Goal: Information Seeking & Learning: Learn about a topic

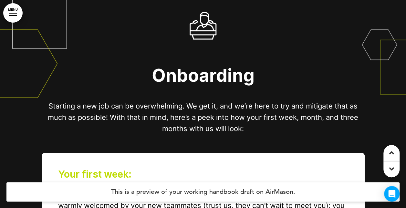
scroll to position [0, 793]
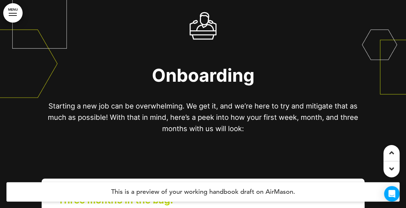
click at [36, 22] on div "Onboarding Starting a new job can be overwhelming. We get it, and we’re here to…" at bounding box center [202, 174] width 393 height 384
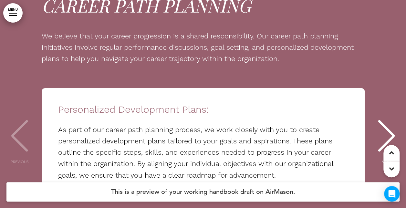
click at [385, 36] on div "Career Path Planning We believe that your career progression is a shared respon…" at bounding box center [202, 146] width 393 height 348
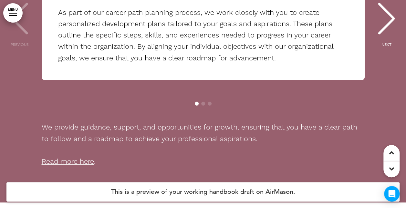
scroll to position [8254, 0]
click at [385, 45] on span "NEXT" at bounding box center [387, 45] width 10 height 4
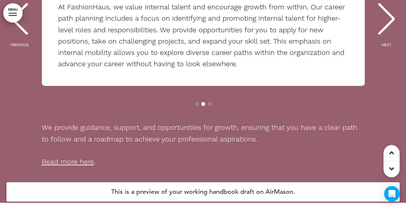
click at [385, 45] on span "NEXT" at bounding box center [387, 45] width 10 height 4
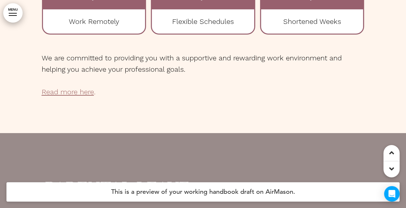
scroll to position [6016, 0]
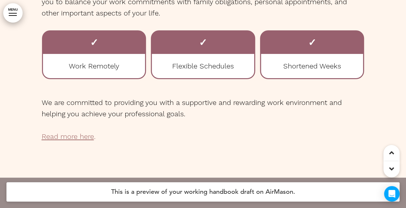
drag, startPoint x: 367, startPoint y: 61, endPoint x: 377, endPoint y: 12, distance: 50.1
click at [377, 12] on div at bounding box center [203, 37] width 406 height 282
click at [75, 140] on span "Read more here" at bounding box center [68, 137] width 52 height 8
click at [72, 137] on span "Read more here" at bounding box center [68, 137] width 52 height 8
click at [95, 104] on p "We are committed to providing you with a supportive and rewarding work environm…" at bounding box center [203, 108] width 323 height 23
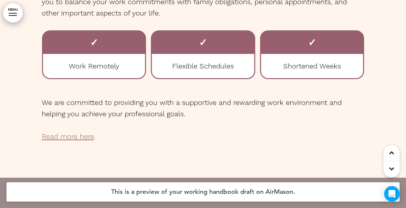
click at [57, 135] on span "Read more here" at bounding box center [68, 137] width 52 height 8
drag, startPoint x: 57, startPoint y: 135, endPoint x: 136, endPoint y: 117, distance: 81.9
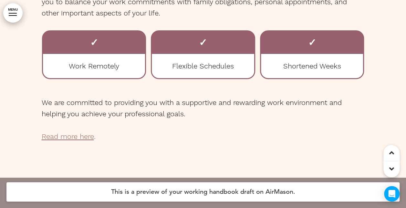
click at [136, 117] on p "We are committed to providing you with a supportive and rewarding work environm…" at bounding box center [203, 108] width 323 height 23
